Goal: Find specific page/section: Find specific page/section

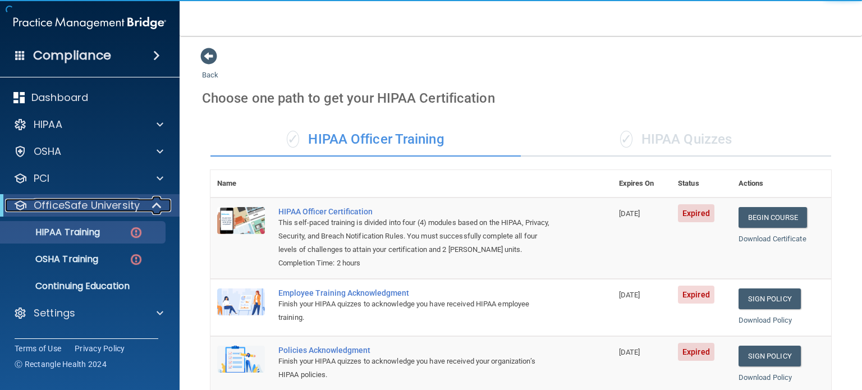
click at [158, 209] on span at bounding box center [158, 205] width 10 height 13
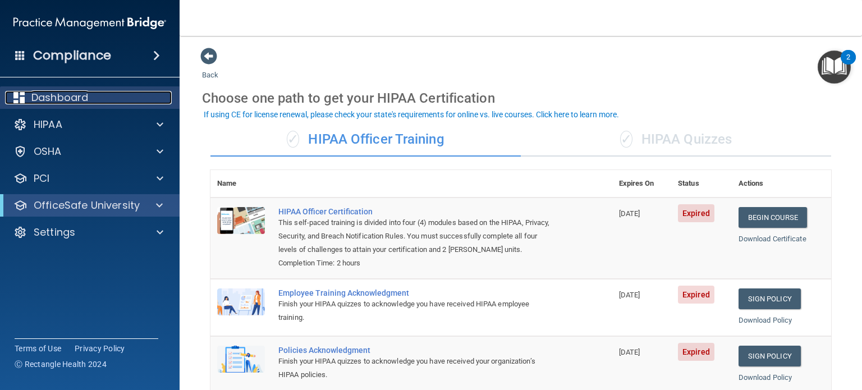
click at [96, 97] on div "Dashboard" at bounding box center [74, 97] width 139 height 13
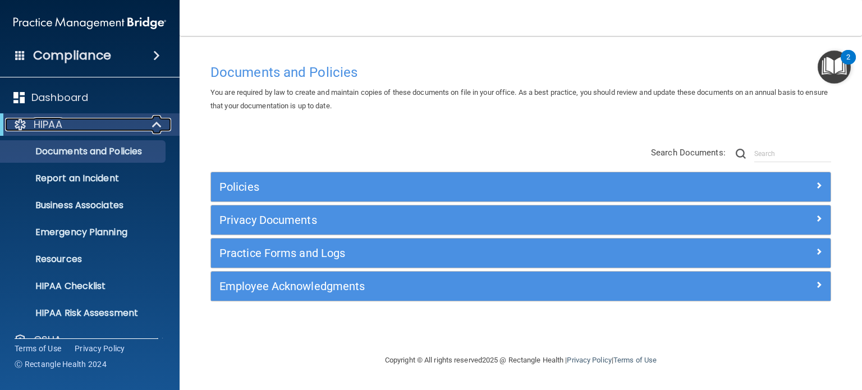
click at [158, 123] on span at bounding box center [158, 124] width 10 height 13
